Goal: Transaction & Acquisition: Purchase product/service

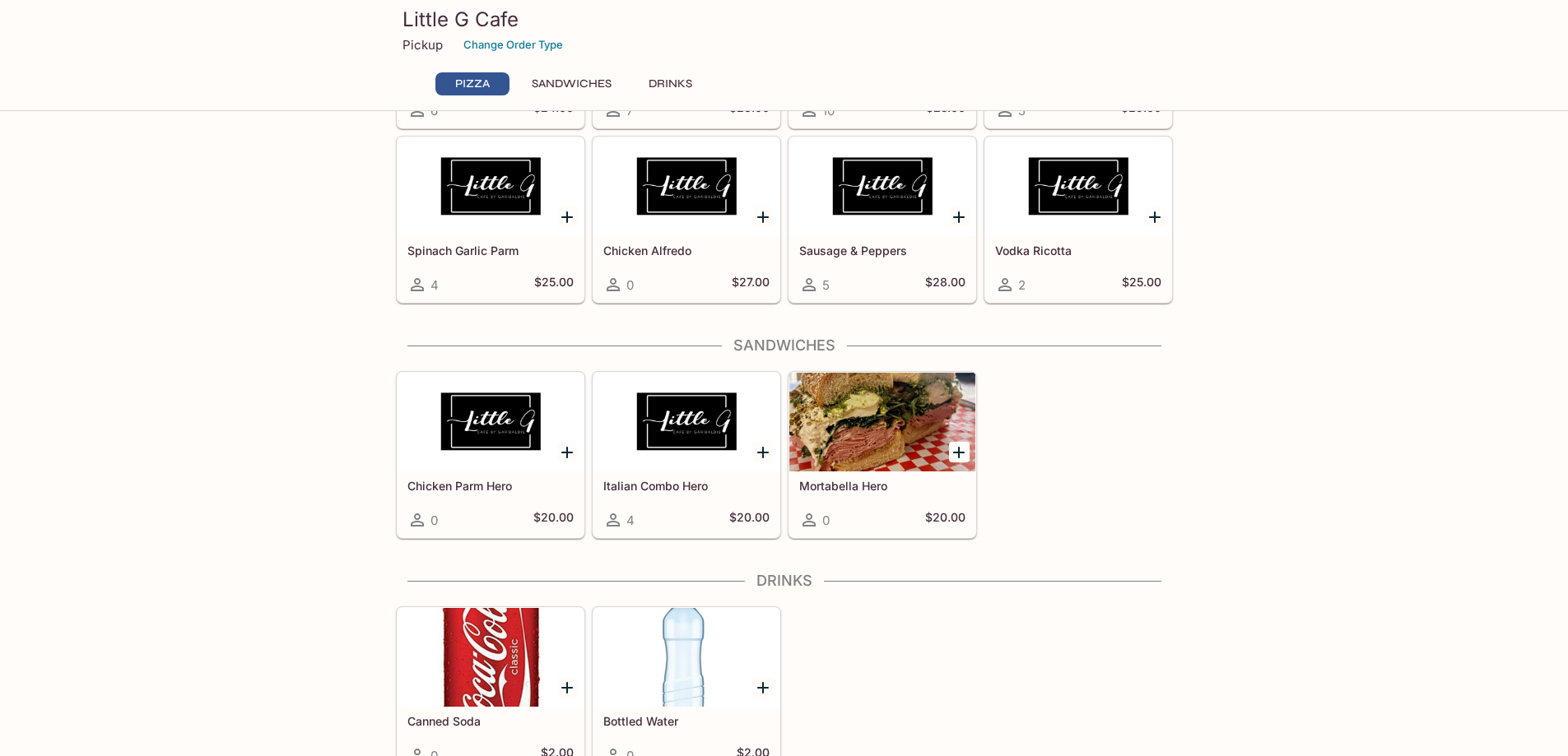
scroll to position [311, 0]
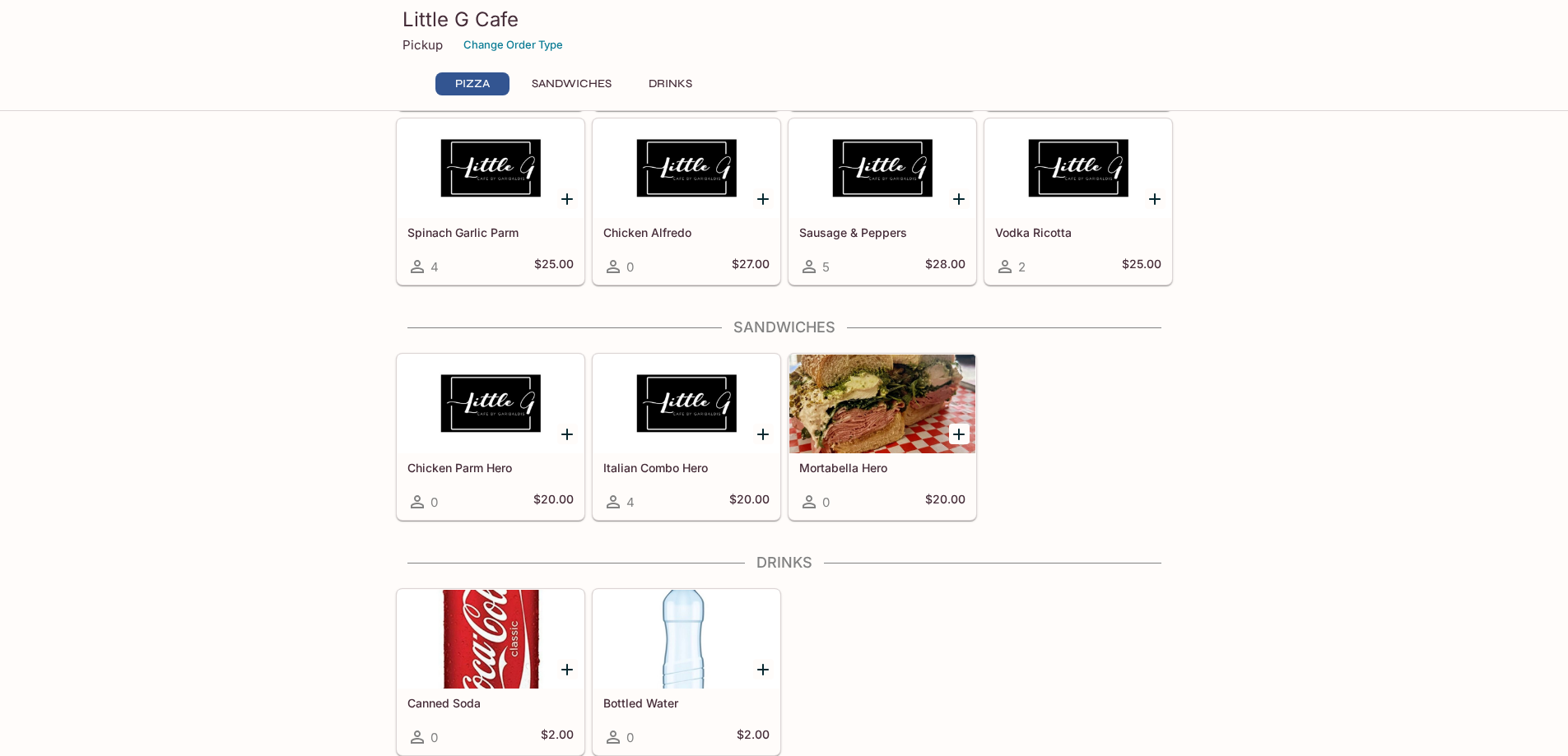
click at [864, 417] on div at bounding box center [883, 404] width 186 height 99
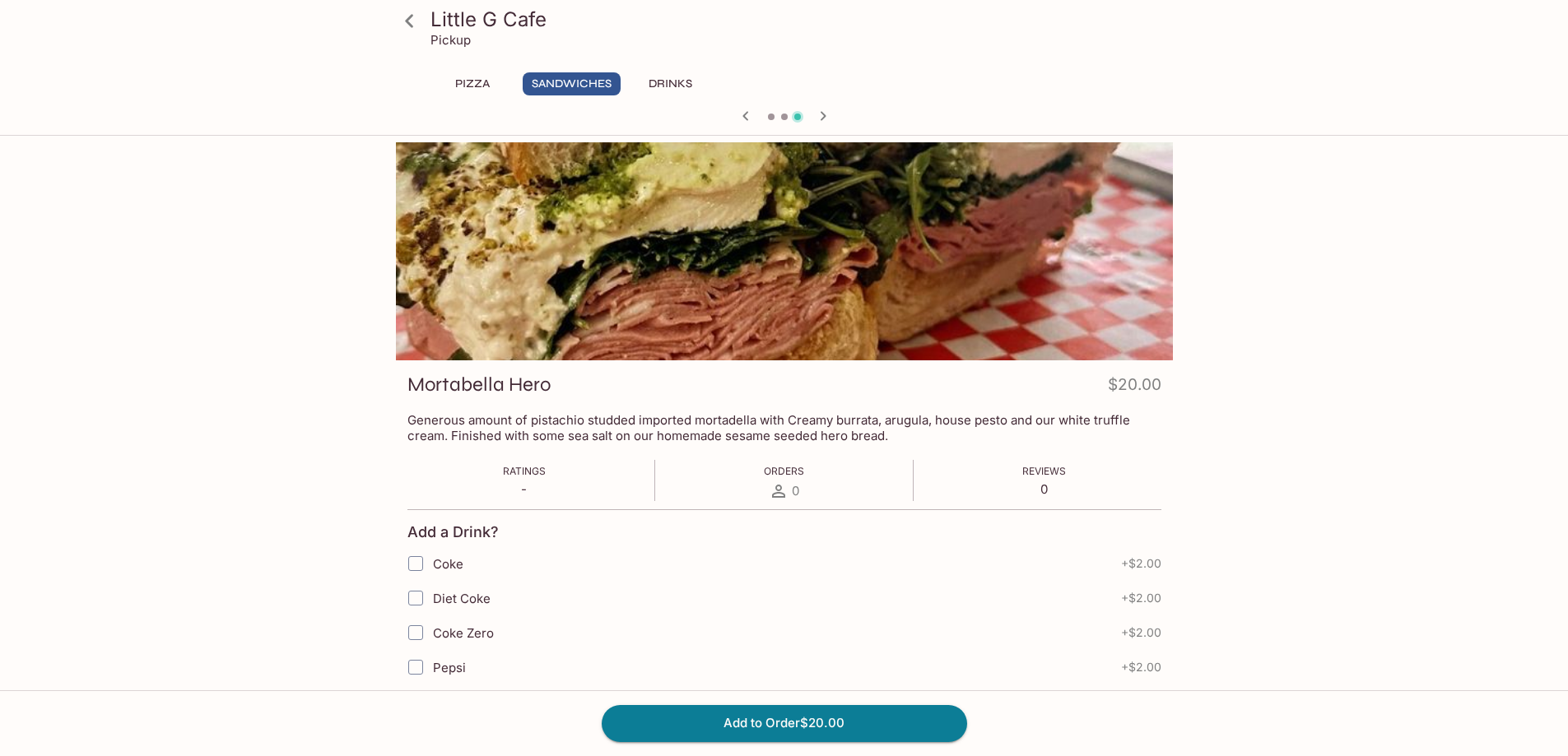
click at [585, 75] on button "Sandwiches" at bounding box center [571, 84] width 98 height 23
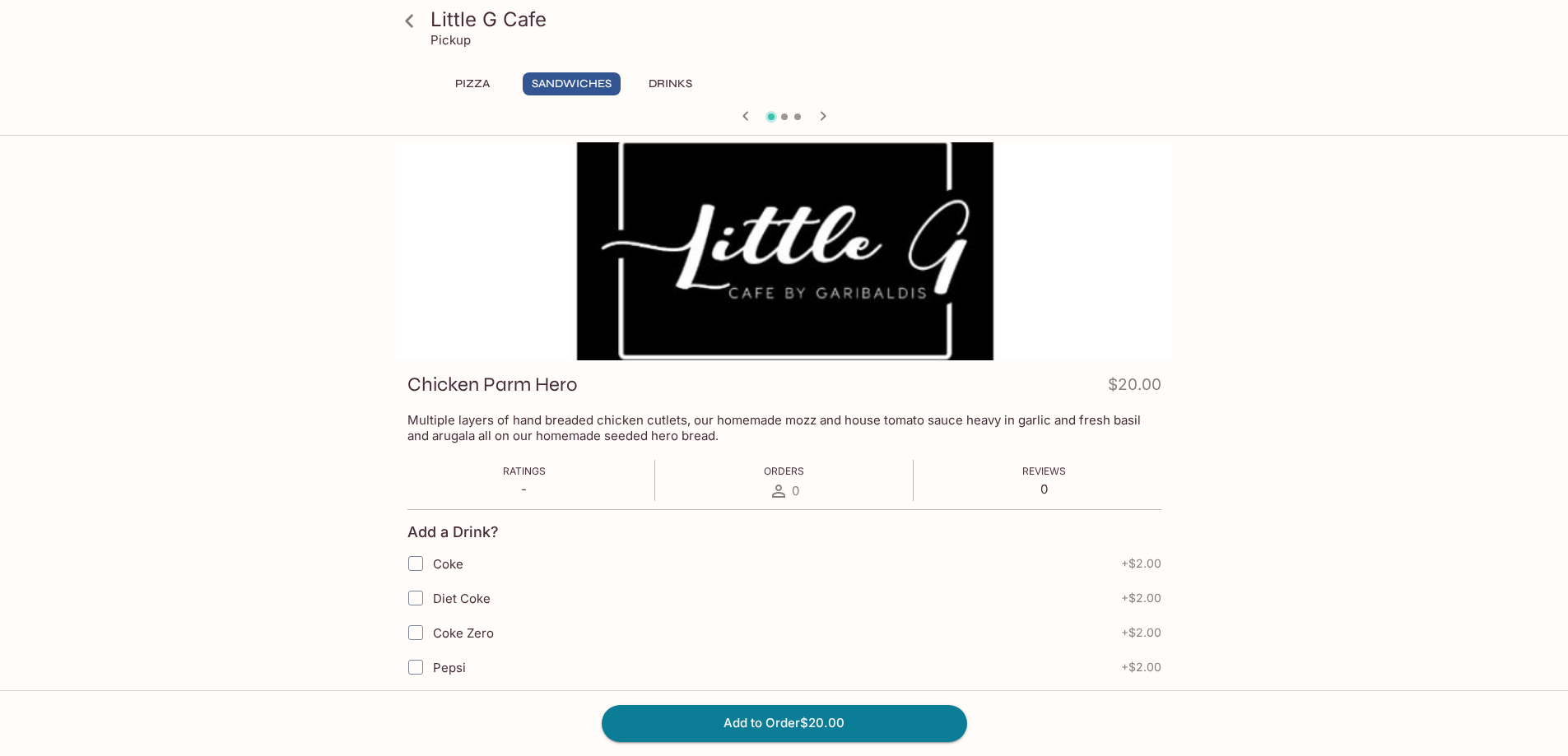
click at [559, 79] on button "Sandwiches" at bounding box center [571, 84] width 98 height 23
click at [825, 118] on icon "button" at bounding box center [823, 115] width 20 height 20
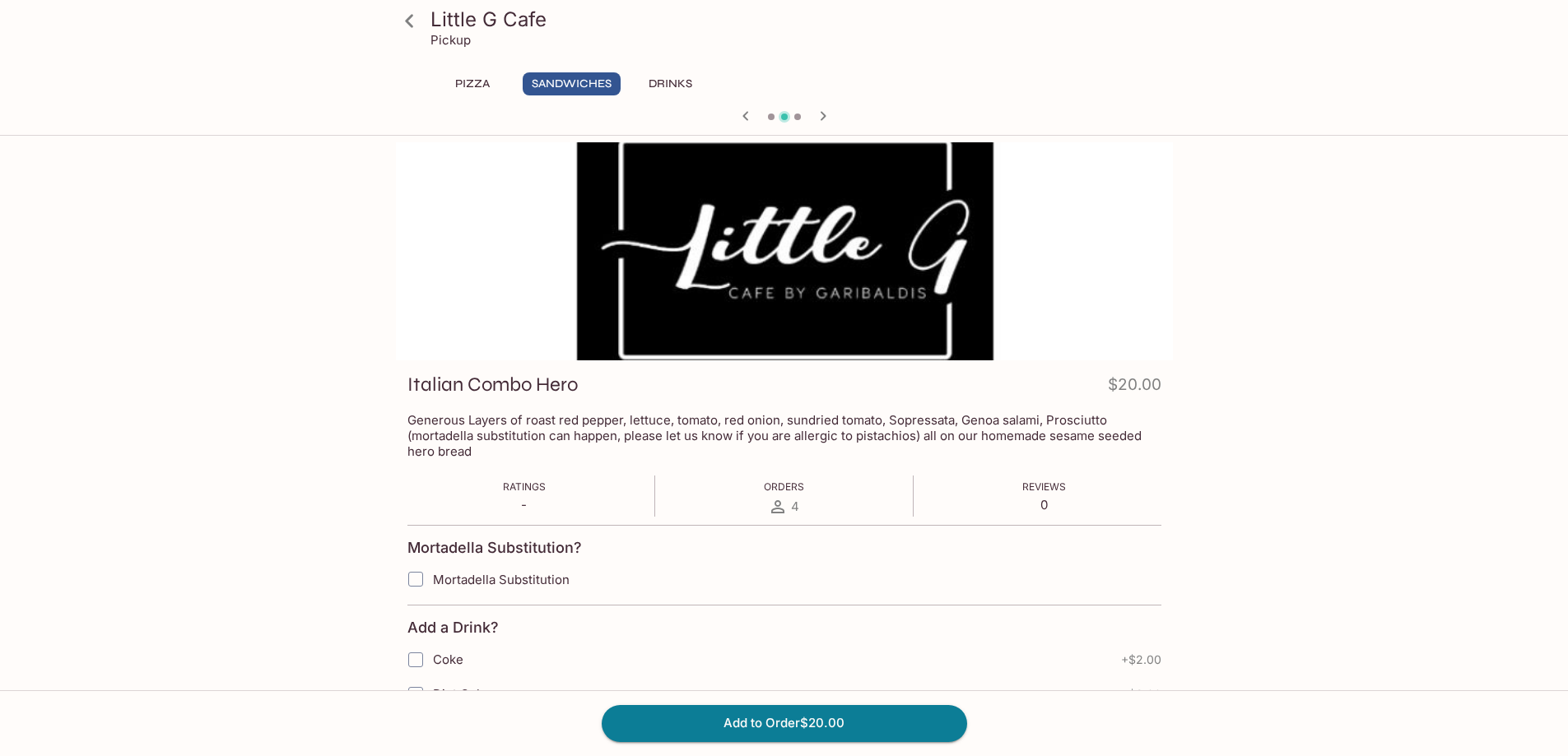
click at [772, 512] on icon at bounding box center [778, 506] width 13 height 13
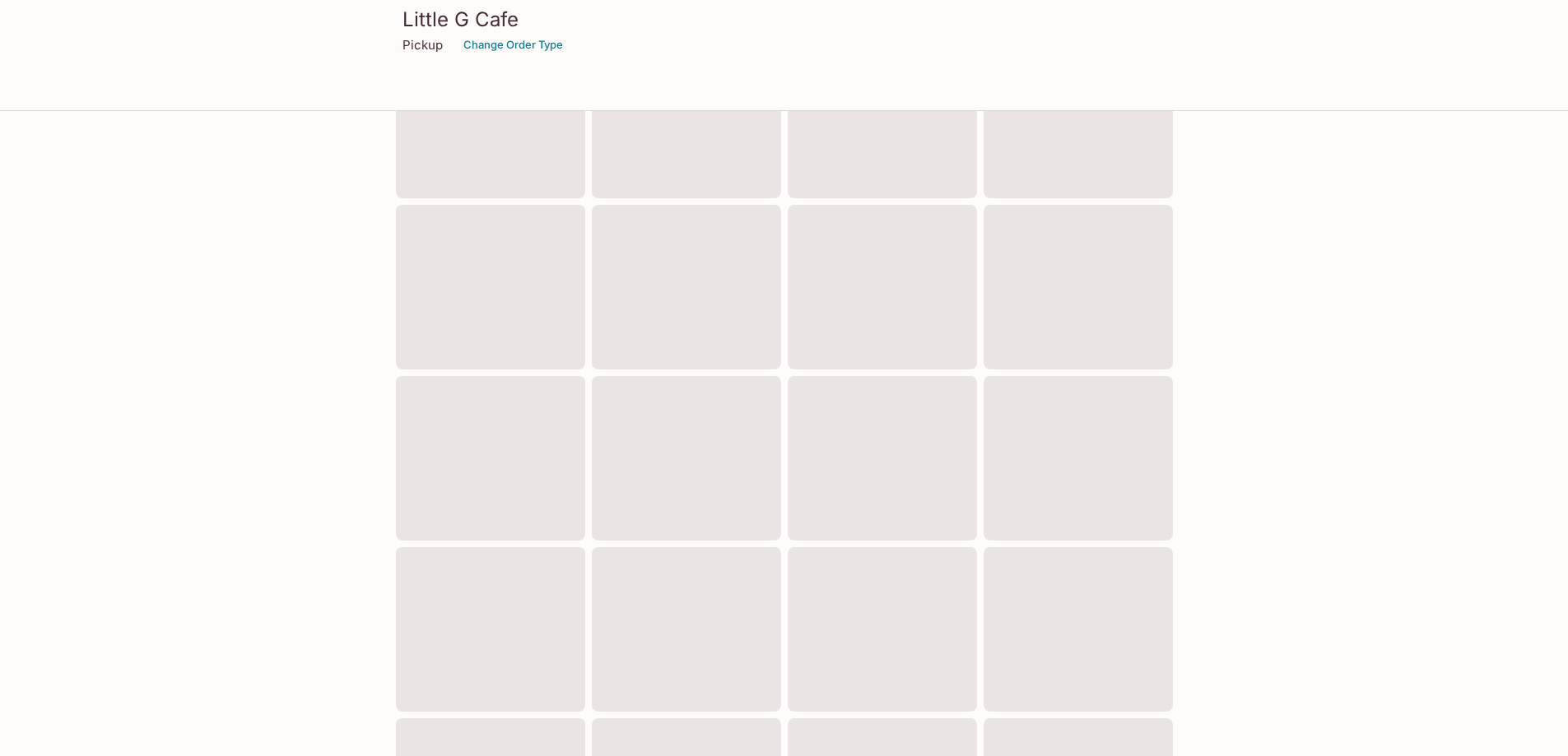
scroll to position [304, 0]
